Goal: Task Accomplishment & Management: Complete application form

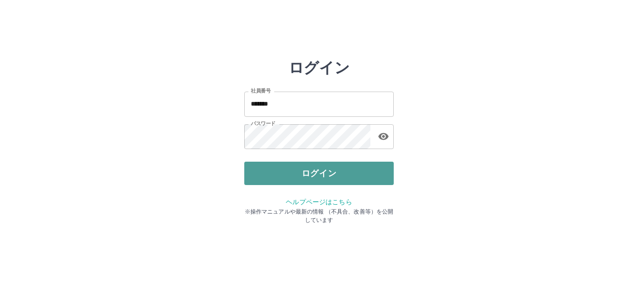
click at [279, 176] on button "ログイン" at bounding box center [318, 172] width 149 height 23
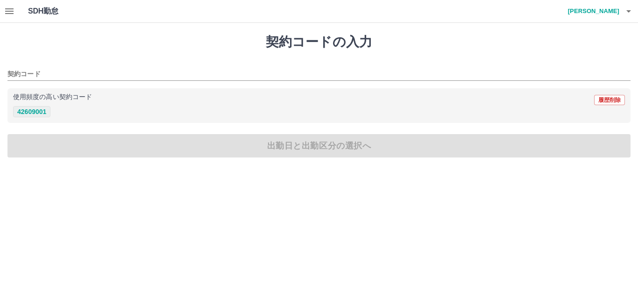
click at [36, 110] on button "42609001" at bounding box center [31, 111] width 37 height 11
type input "********"
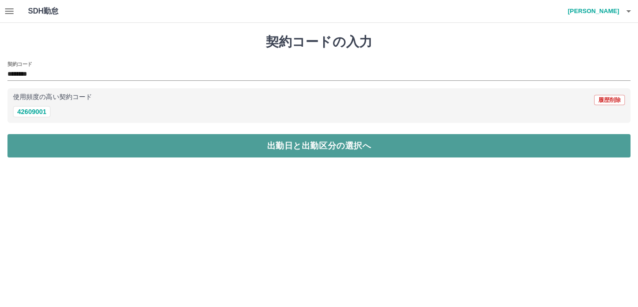
click at [46, 139] on button "出勤日と出勤区分の選択へ" at bounding box center [318, 145] width 623 height 23
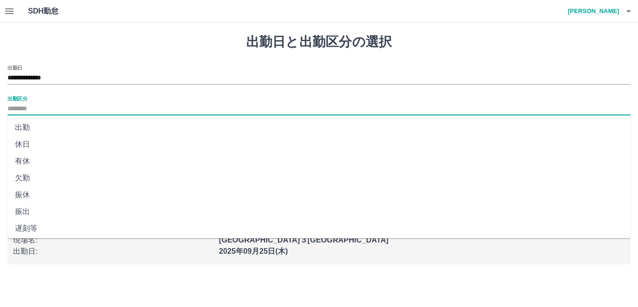
click at [39, 107] on input "出勤区分" at bounding box center [318, 109] width 623 height 12
click at [33, 126] on li "出勤" at bounding box center [318, 127] width 623 height 17
type input "**"
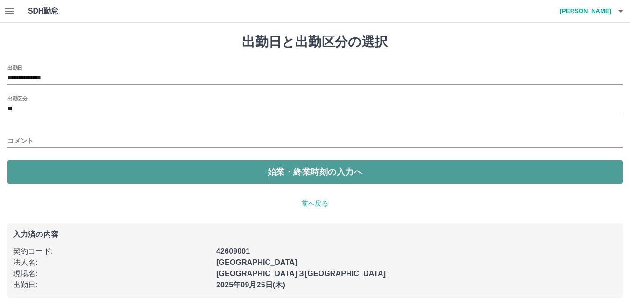
click at [60, 168] on button "始業・終業時刻の入力へ" at bounding box center [314, 171] width 615 height 23
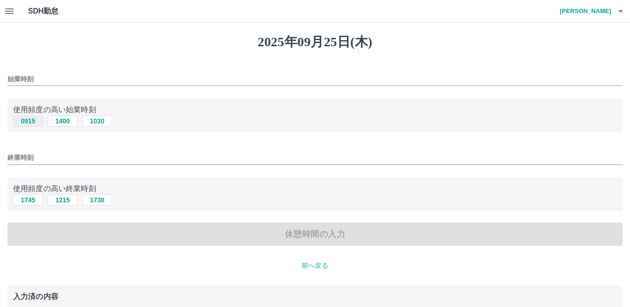
click at [30, 120] on button "0915" at bounding box center [28, 120] width 30 height 11
type input "****"
click at [28, 198] on button "1745" at bounding box center [28, 199] width 30 height 11
type input "****"
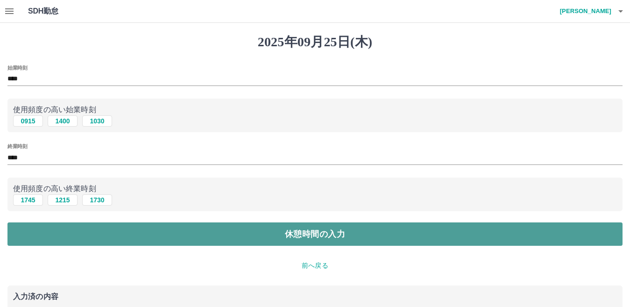
click at [152, 236] on button "休憩時間の入力" at bounding box center [314, 233] width 615 height 23
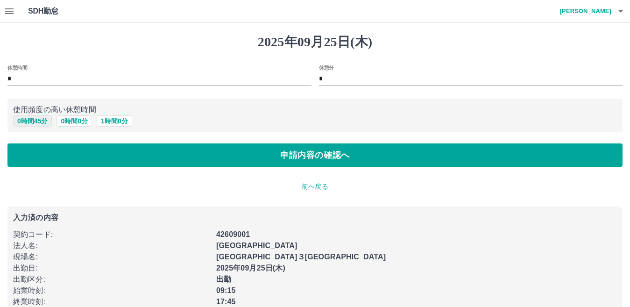
click at [40, 121] on button "0 時間 45 分" at bounding box center [32, 120] width 39 height 11
type input "**"
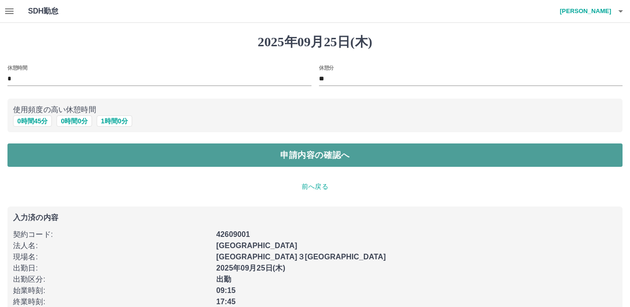
click at [62, 150] on button "申請内容の確認へ" at bounding box center [314, 154] width 615 height 23
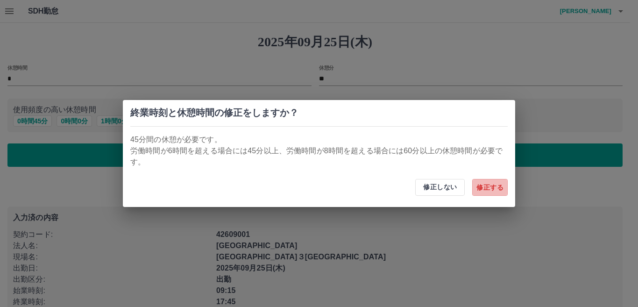
click at [502, 187] on button "修正する" at bounding box center [489, 187] width 35 height 17
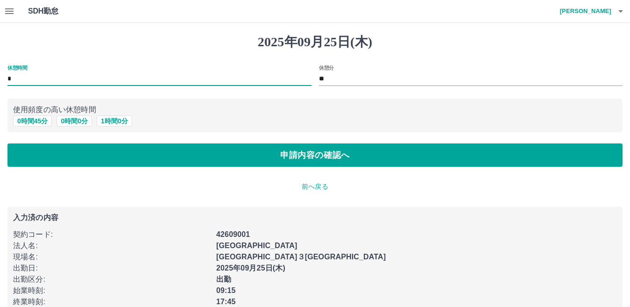
click at [98, 79] on input "*" at bounding box center [159, 79] width 304 height 14
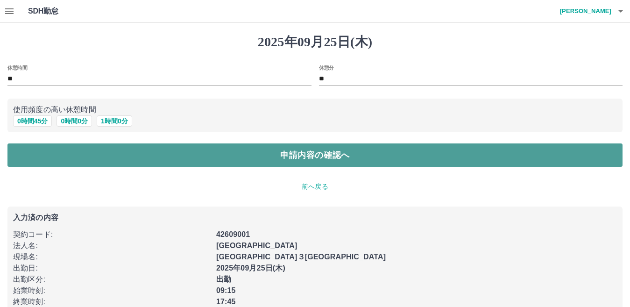
click at [94, 156] on button "申請内容の確認へ" at bounding box center [314, 154] width 615 height 23
type input "*"
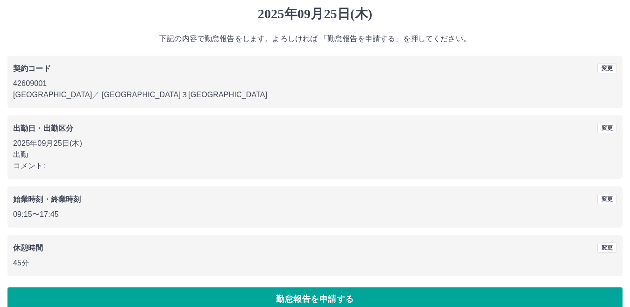
scroll to position [43, 0]
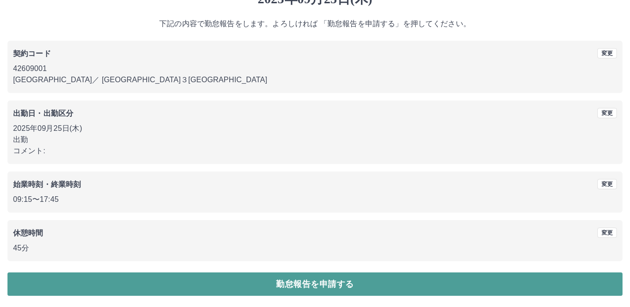
click at [222, 279] on button "勤怠報告を申請する" at bounding box center [314, 283] width 615 height 23
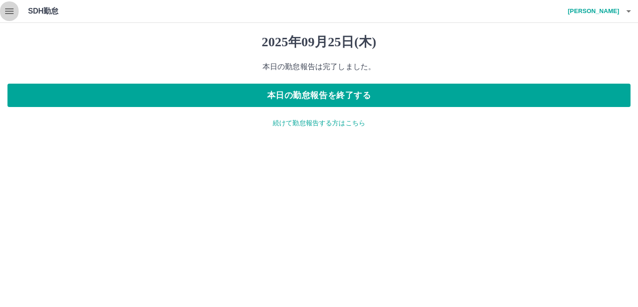
click at [6, 11] on icon "button" at bounding box center [9, 11] width 8 height 6
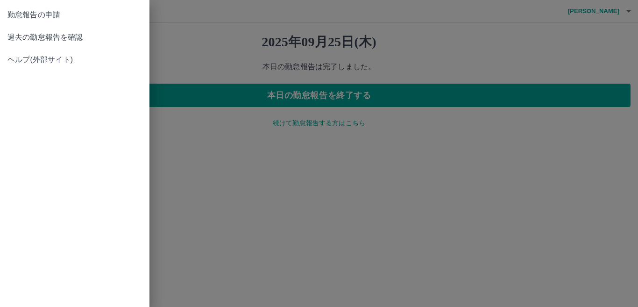
click at [24, 39] on span "過去の勤怠報告を確認" at bounding box center [74, 37] width 134 height 11
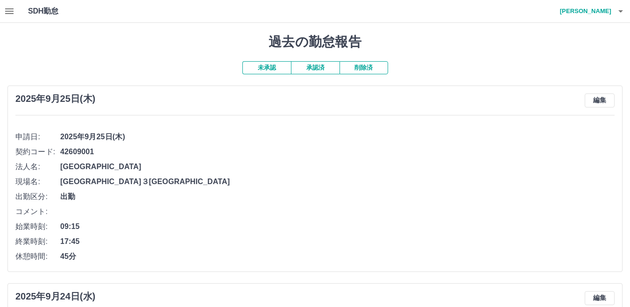
click at [621, 9] on icon "button" at bounding box center [620, 11] width 11 height 11
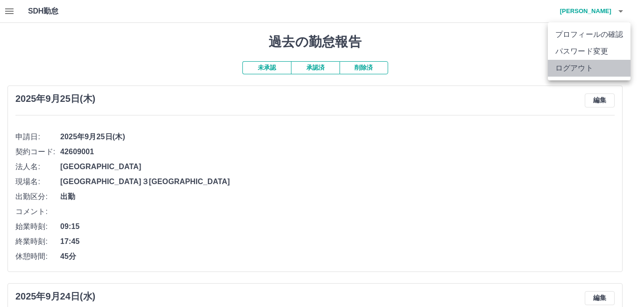
click at [585, 72] on li "ログアウト" at bounding box center [588, 68] width 83 height 17
